Goal: Find specific page/section: Find specific page/section

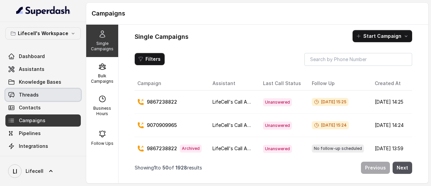
click at [24, 95] on span "Threads" at bounding box center [29, 94] width 20 height 7
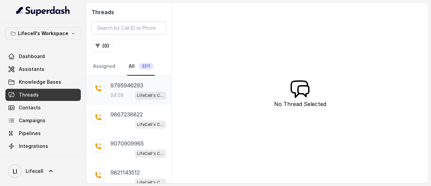
click at [153, 89] on div "9795946293 04:09 LifeCell's Call Assistant" at bounding box center [139, 90] width 56 height 18
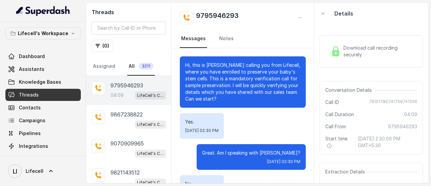
scroll to position [1378, 0]
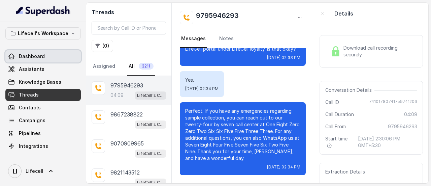
click at [47, 60] on link "Dashboard" at bounding box center [42, 56] width 75 height 12
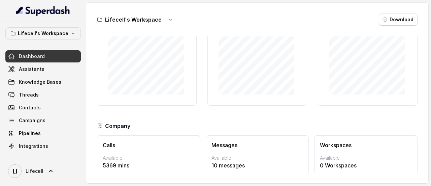
scroll to position [77, 0]
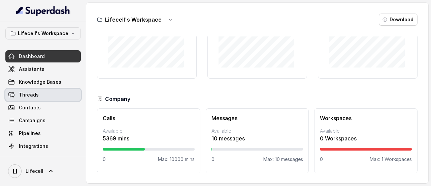
click at [51, 93] on link "Threads" at bounding box center [42, 95] width 75 height 12
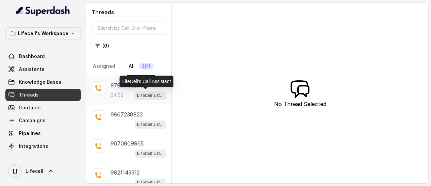
click at [137, 98] on p "LifeCell's Call Assistant" at bounding box center [150, 95] width 27 height 7
